Goal: Information Seeking & Learning: Learn about a topic

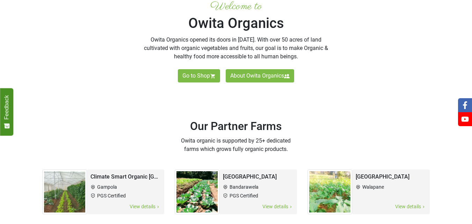
scroll to position [384, 0]
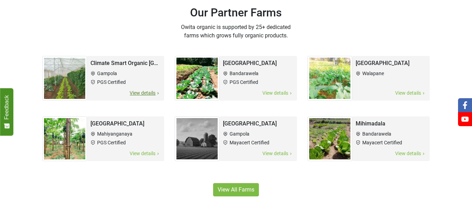
click at [145, 93] on span "View details" at bounding box center [144, 93] width 31 height 8
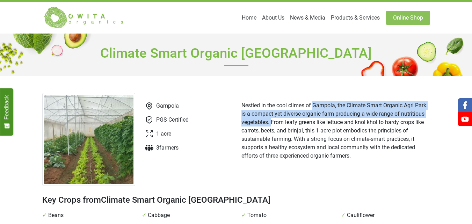
drag, startPoint x: 314, startPoint y: 104, endPoint x: 270, endPoint y: 124, distance: 48.3
click at [270, 124] on p "Nestled in the cool climes of Gampola, the Climate Smart Organic Agri Park is a…" at bounding box center [335, 130] width 189 height 59
copy p "Gampola, the Climate Smart Organic Agri Park is a compact yet diverse organic f…"
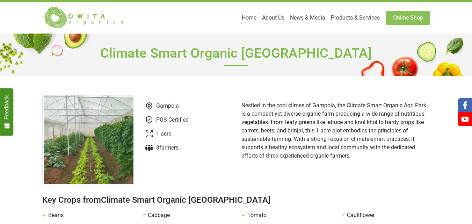
click at [311, 169] on div "Nestled in the cool climes of Gampola, the Climate Smart Organic Agri Park is a…" at bounding box center [335, 139] width 199 height 93
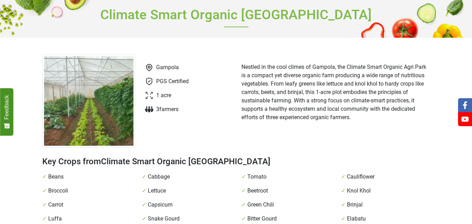
scroll to position [35, 0]
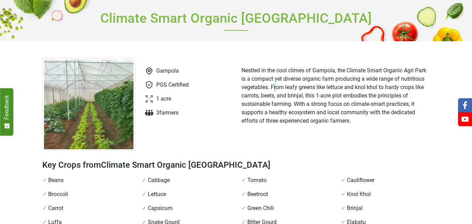
click at [274, 89] on p "Nestled in the cool climes of Gampola, the Climate Smart Organic Agri Park is a…" at bounding box center [335, 95] width 189 height 59
click at [271, 96] on p "Nestled in the cool climes of Gampola, the Climate Smart Organic Agri Park is a…" at bounding box center [335, 95] width 189 height 59
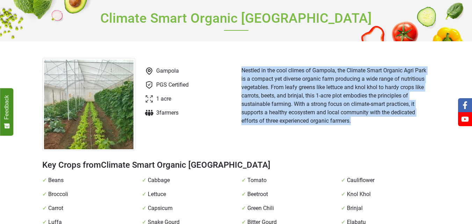
drag, startPoint x: 241, startPoint y: 71, endPoint x: 372, endPoint y: 125, distance: 141.6
click at [372, 125] on div "Nestled in the cool climes of Gampola, the Climate Smart Organic Agri Park is a…" at bounding box center [335, 104] width 199 height 93
copy p "Nestled in the cool climes of Gampola, the Climate Smart Organic Agri Park is a…"
click at [340, 143] on div "Nestled in the cool climes of Gampola, the Climate Smart Organic Agri Park is a…" at bounding box center [335, 104] width 199 height 93
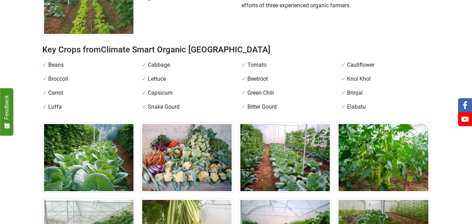
scroll to position [209, 0]
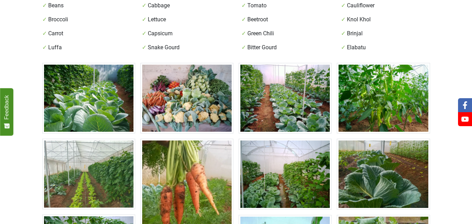
click at [89, 102] on img at bounding box center [88, 98] width 93 height 71
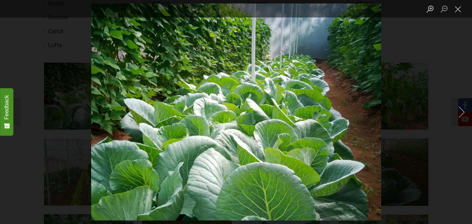
scroll to position [244, 0]
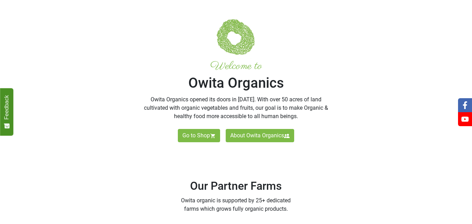
scroll to position [351, 0]
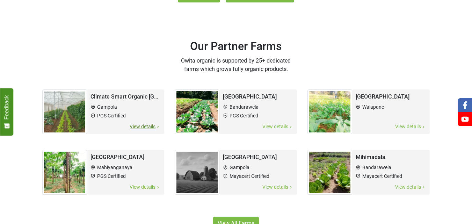
click at [135, 126] on span "View details" at bounding box center [144, 127] width 31 height 8
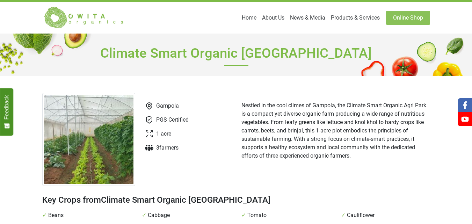
click at [110, 124] on img at bounding box center [88, 139] width 93 height 93
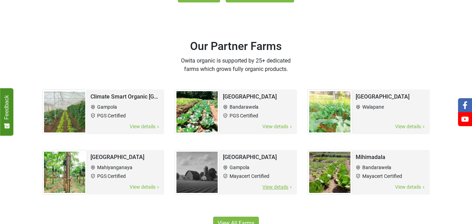
scroll to position [387, 0]
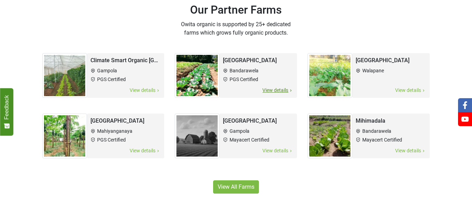
click at [274, 89] on span "View details" at bounding box center [277, 90] width 31 height 8
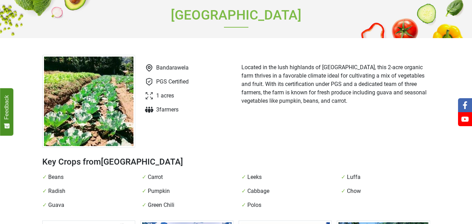
scroll to position [35, 0]
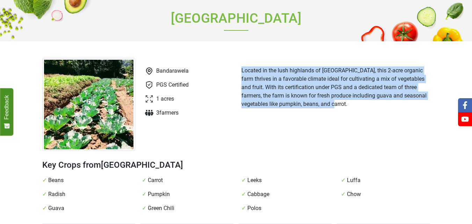
drag, startPoint x: 241, startPoint y: 69, endPoint x: 362, endPoint y: 110, distance: 127.1
click at [362, 110] on div "Located in the lush highlands of [GEOGRAPHIC_DATA], this 2-acre organic farm th…" at bounding box center [335, 104] width 199 height 93
copy p "Located in the lush highlands of [GEOGRAPHIC_DATA], this 2-acre organic farm th…"
click at [95, 110] on img at bounding box center [88, 104] width 93 height 93
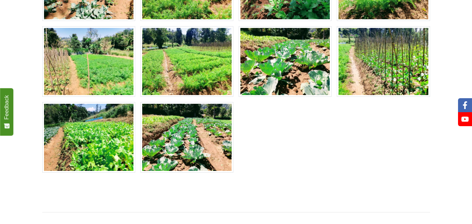
scroll to position [349, 0]
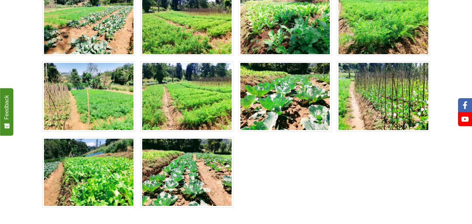
click at [367, 99] on img at bounding box center [383, 96] width 93 height 71
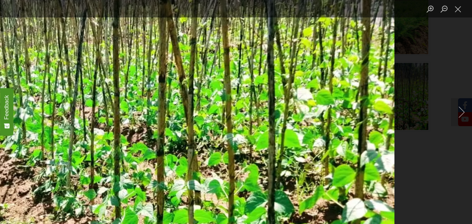
scroll to position [314, 0]
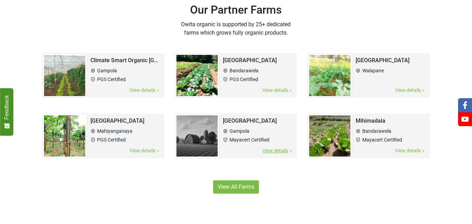
scroll to position [423, 0]
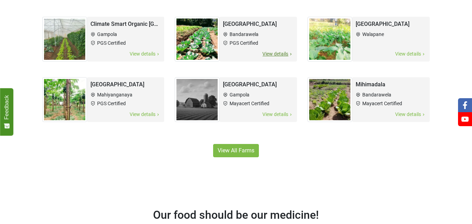
click at [276, 52] on span "View details" at bounding box center [277, 54] width 31 height 8
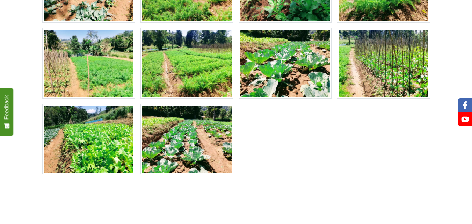
scroll to position [384, 0]
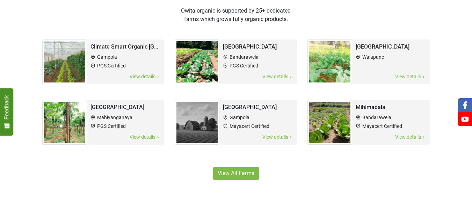
scroll to position [388, 0]
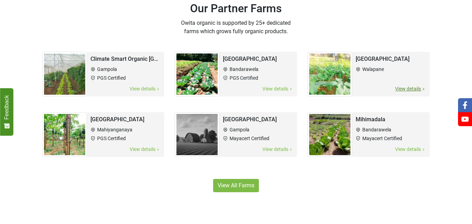
click at [398, 87] on span "View details" at bounding box center [410, 89] width 31 height 8
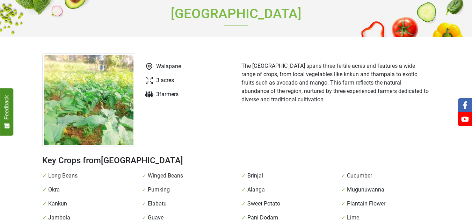
scroll to position [70, 0]
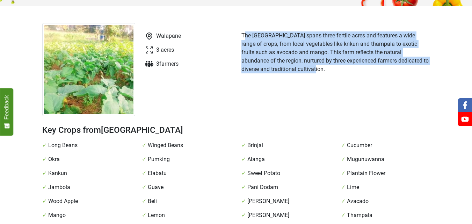
drag, startPoint x: 245, startPoint y: 37, endPoint x: 271, endPoint y: 69, distance: 41.2
click at [271, 69] on p "The [GEOGRAPHIC_DATA] spans three fertile acres and features a wide range of cr…" at bounding box center [335, 52] width 189 height 42
click at [294, 87] on div "The [GEOGRAPHIC_DATA] spans three fertile acres and features a wide range of cr…" at bounding box center [335, 69] width 199 height 93
drag, startPoint x: 241, startPoint y: 35, endPoint x: 272, endPoint y: 69, distance: 45.7
click at [272, 69] on p "The [GEOGRAPHIC_DATA] spans three fertile acres and features a wide range of cr…" at bounding box center [335, 52] width 189 height 42
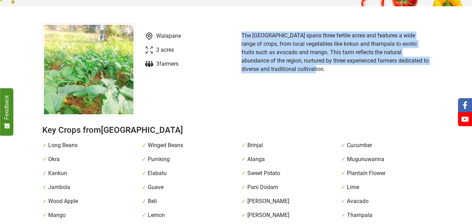
copy p "The [GEOGRAPHIC_DATA] spans three fertile acres and features a wide range of cr…"
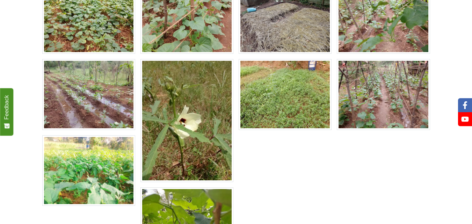
scroll to position [314, 0]
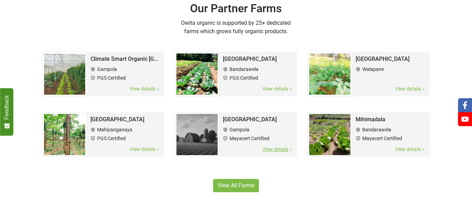
scroll to position [425, 0]
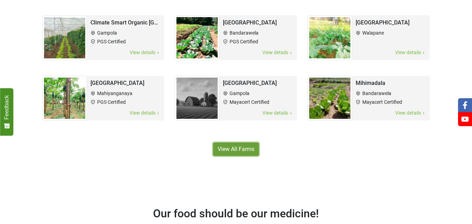
click at [250, 148] on link "View All Farms" at bounding box center [236, 148] width 46 height 13
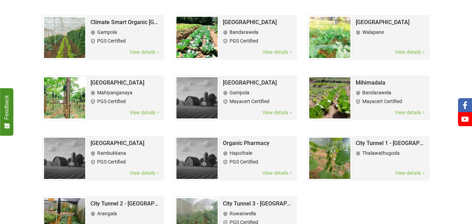
scroll to position [70, 0]
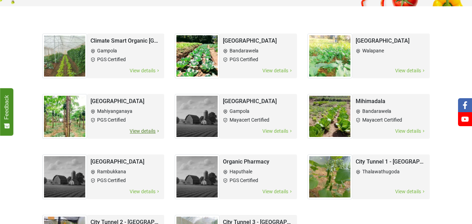
click at [146, 132] on span "View details" at bounding box center [144, 131] width 31 height 8
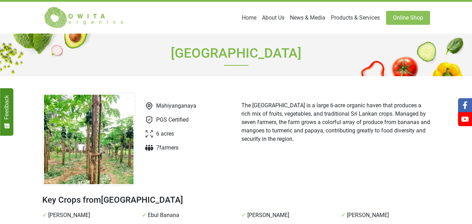
drag, startPoint x: 241, startPoint y: 104, endPoint x: 297, endPoint y: 144, distance: 69.0
click at [297, 144] on div "The [GEOGRAPHIC_DATA] is a large 6-acre organic haven that produces a rich mix …" at bounding box center [335, 139] width 199 height 93
copy p "The [GEOGRAPHIC_DATA] is a large 6-acre organic haven that produces a rich mix …"
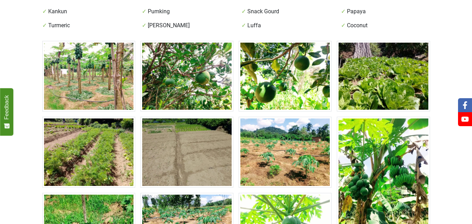
scroll to position [244, 0]
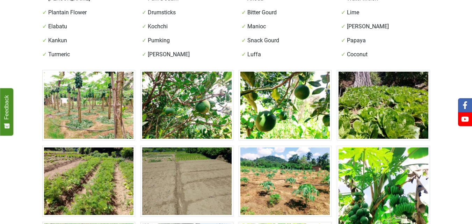
drag, startPoint x: 93, startPoint y: 106, endPoint x: 116, endPoint y: 60, distance: 51.4
click at [116, 60] on div "Mahiyanganaya PGS Certified 6 acres 7 farmer s The [GEOGRAPHIC_DATA] is a large…" at bounding box center [236, 201] width 398 height 707
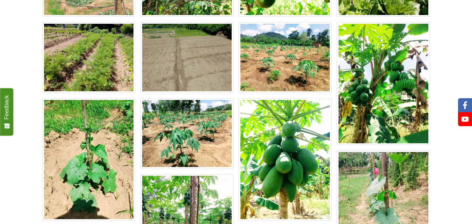
scroll to position [384, 0]
